Goal: Transaction & Acquisition: Download file/media

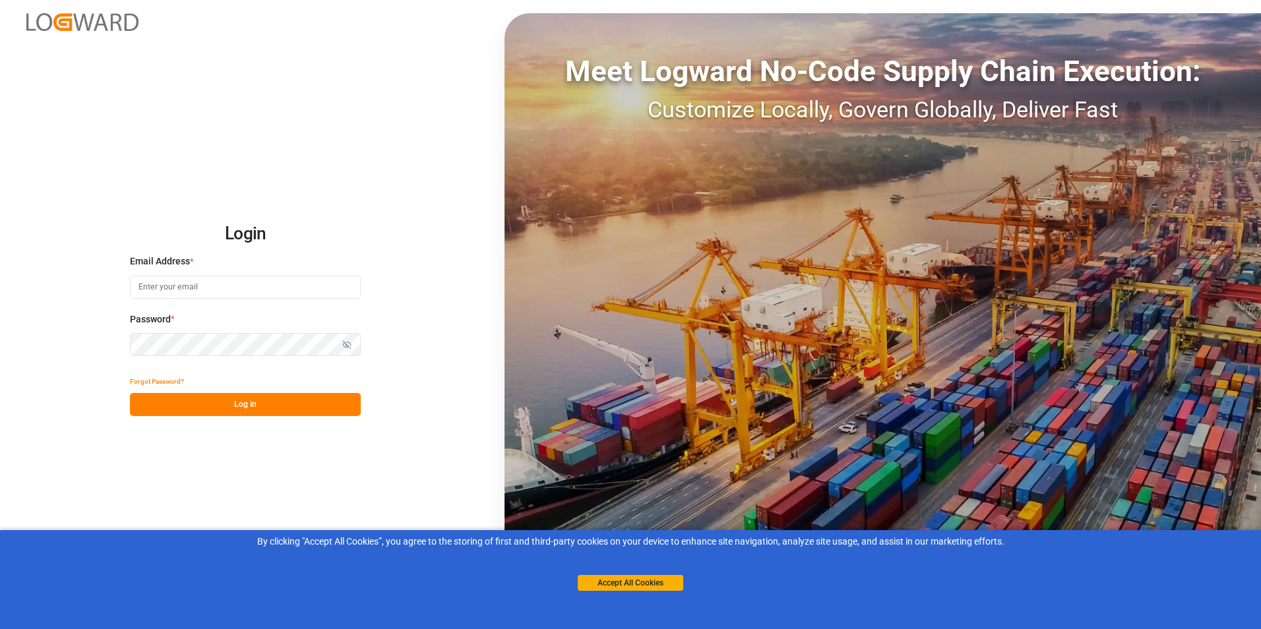
type input "[PERSON_NAME][EMAIL_ADDRESS][DOMAIN_NAME]"
click at [243, 400] on button "Log In" at bounding box center [245, 404] width 231 height 23
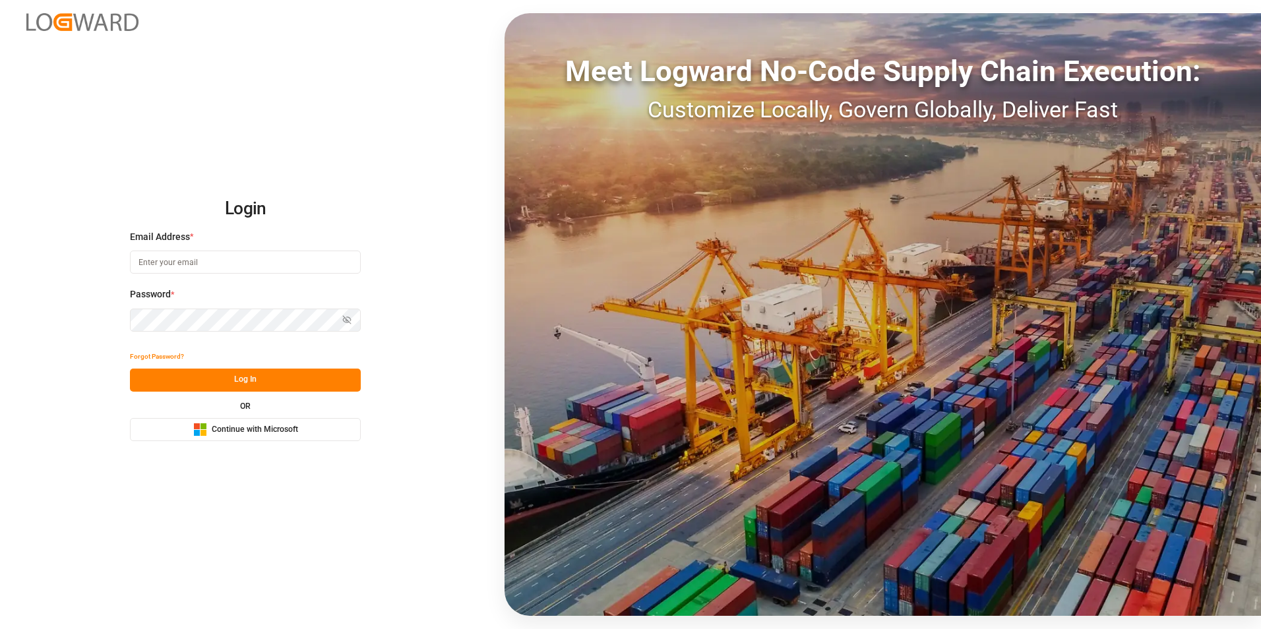
type input "[PERSON_NAME][EMAIL_ADDRESS][DOMAIN_NAME]"
click at [230, 379] on button "Log In" at bounding box center [245, 380] width 231 height 23
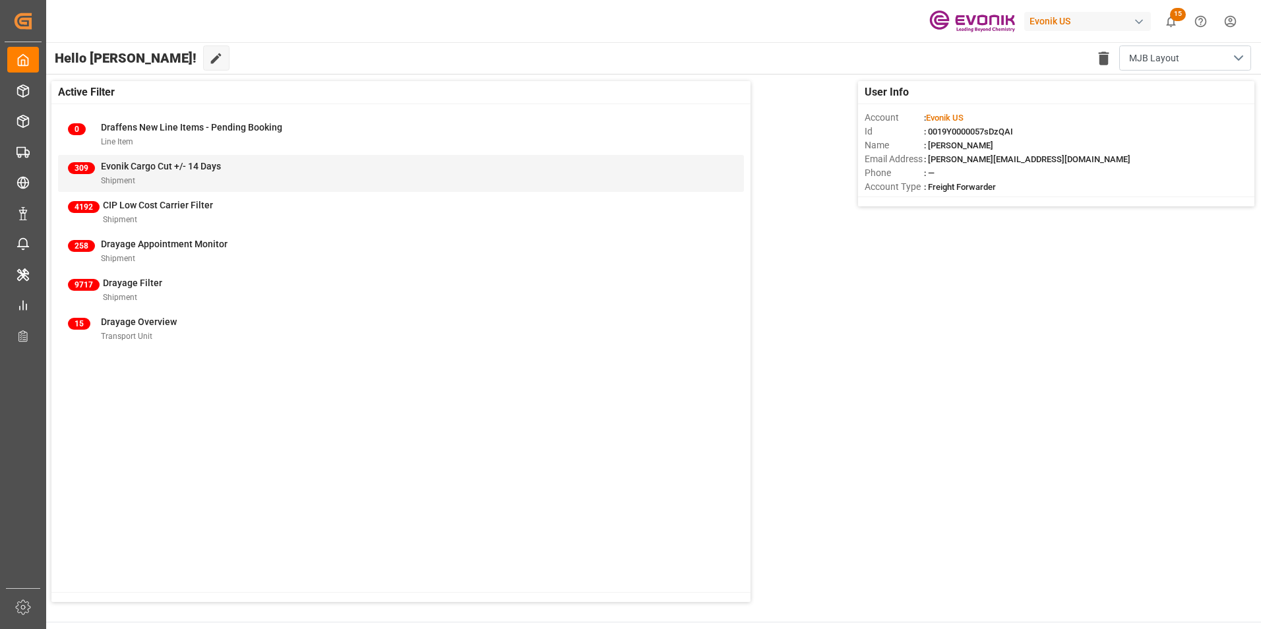
click at [131, 161] on span "Evonik Cargo Cut +/- 14 Days" at bounding box center [161, 166] width 120 height 11
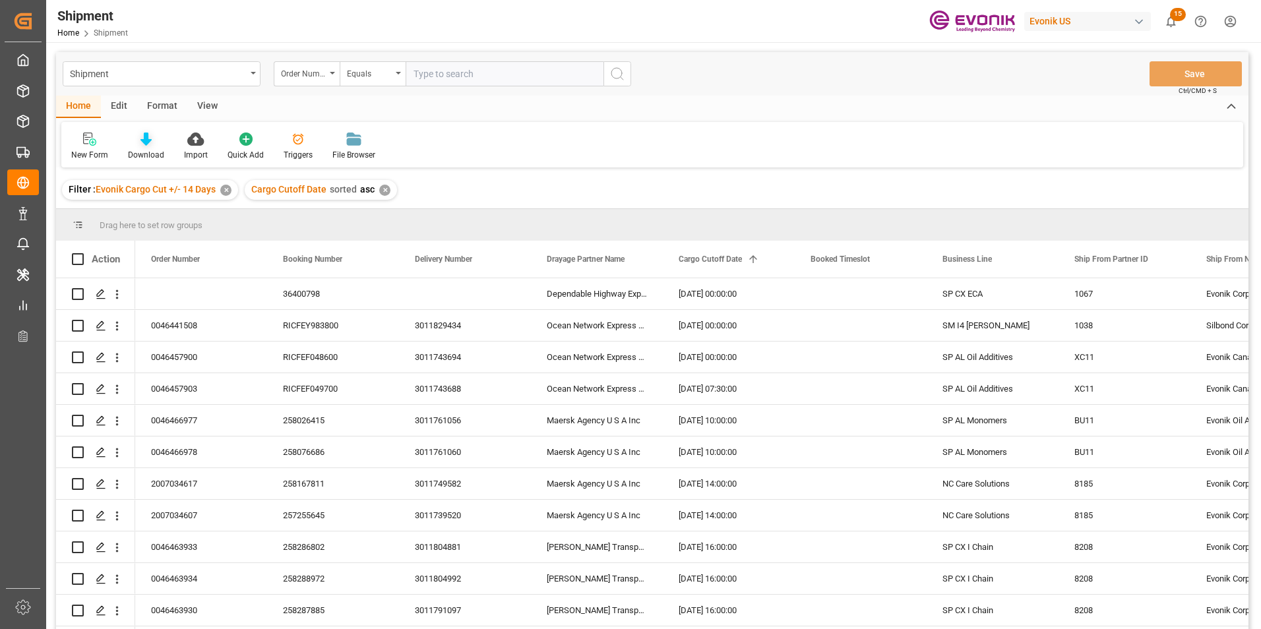
click at [144, 137] on icon at bounding box center [145, 139] width 11 height 13
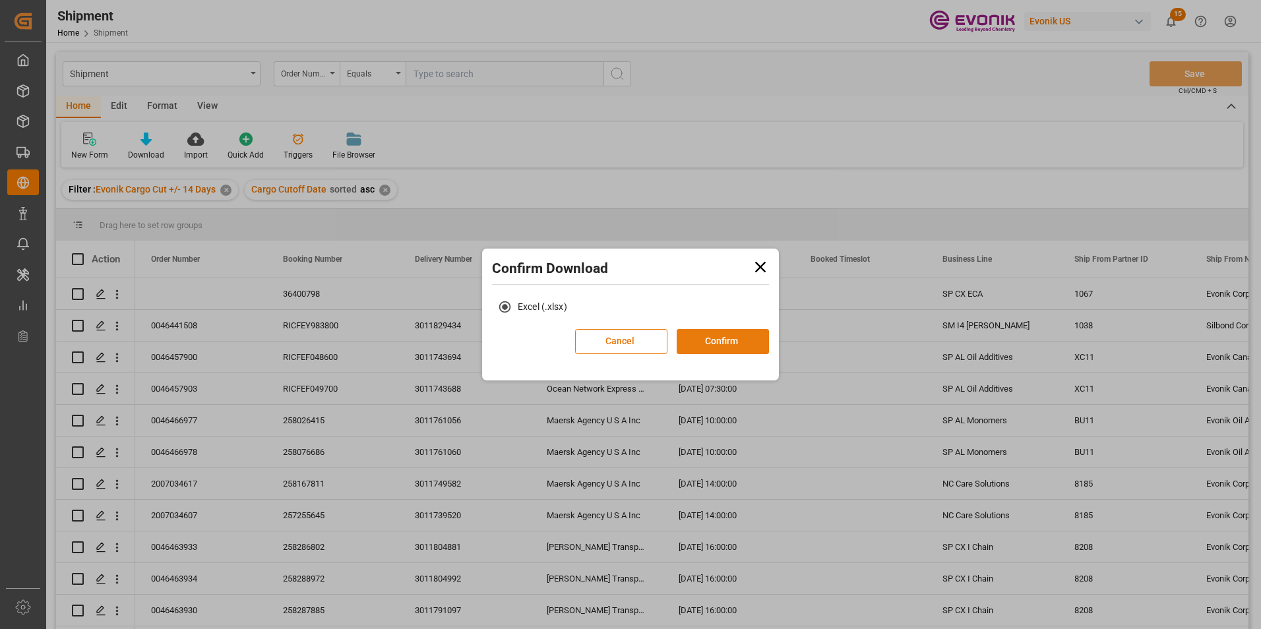
click at [722, 338] on button "Confirm" at bounding box center [723, 341] width 92 height 25
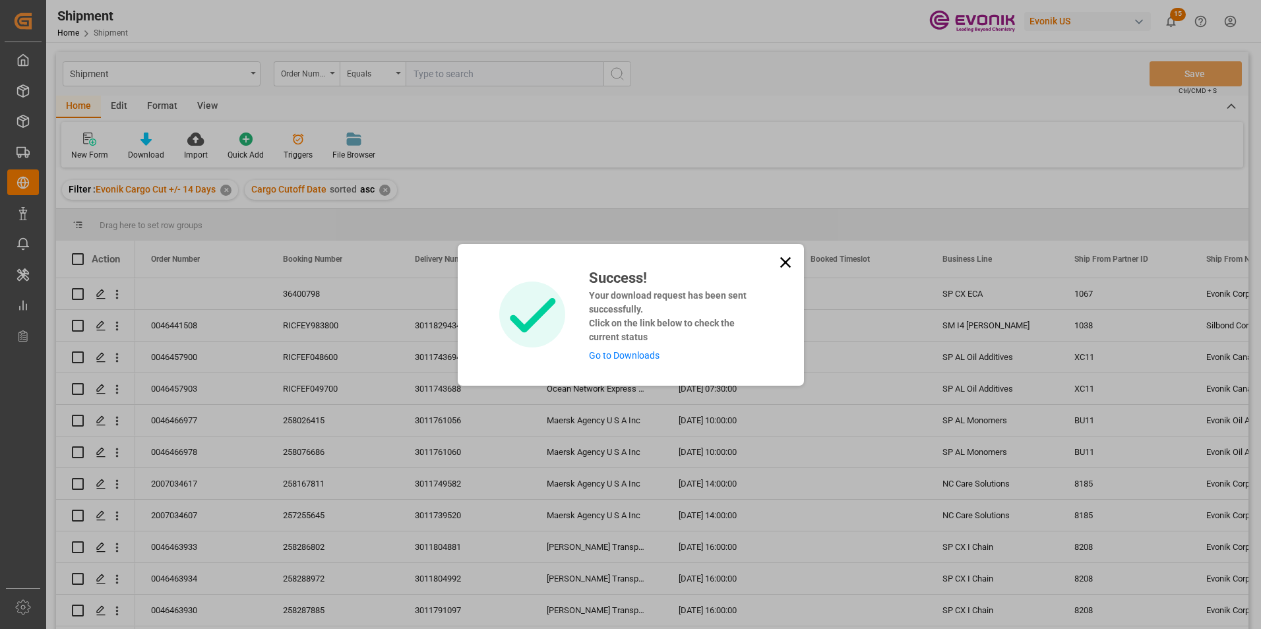
click at [622, 356] on link "Go to Downloads" at bounding box center [624, 355] width 71 height 11
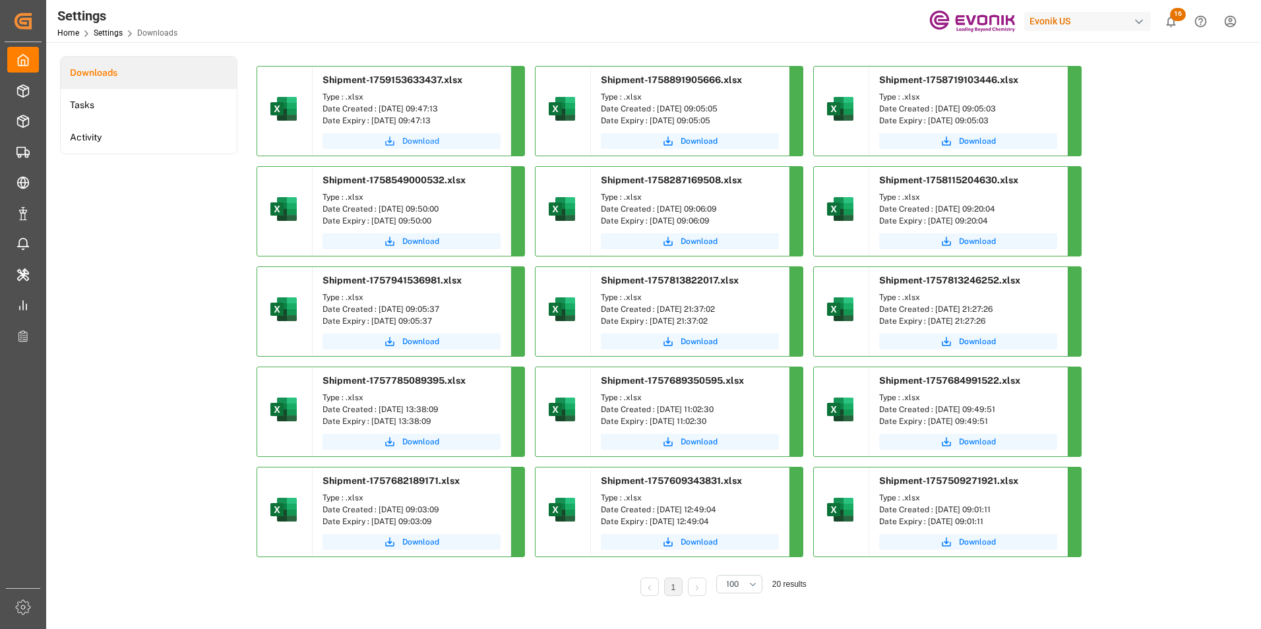
click at [414, 140] on span "Download" at bounding box center [420, 141] width 37 height 12
